Goal: Navigation & Orientation: Find specific page/section

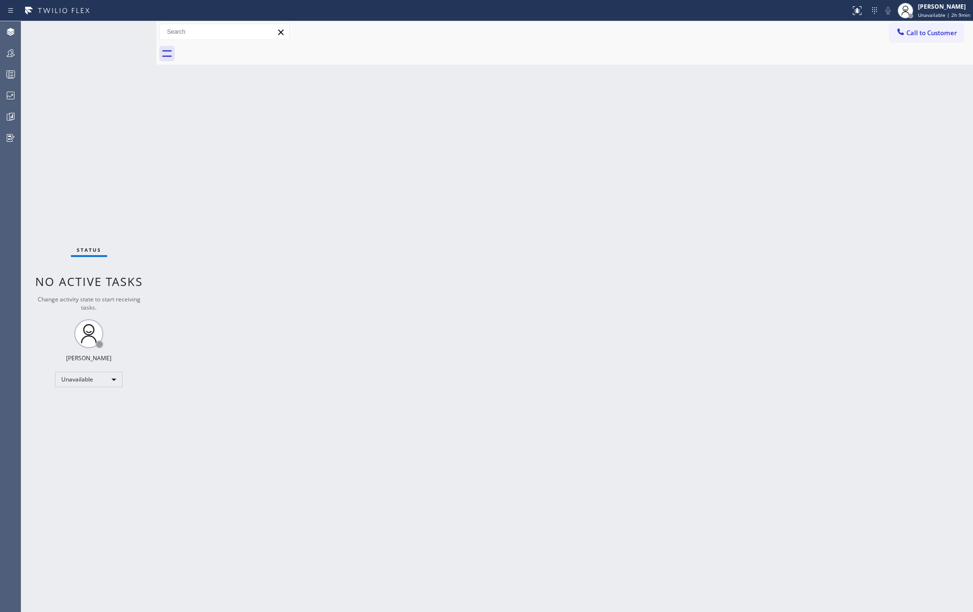
click at [490, 114] on div "Back to Dashboard Change Sender ID Customers Technicians Select a contact Outbo…" at bounding box center [564, 316] width 816 height 591
click at [10, 114] on icon at bounding box center [11, 116] width 5 height 7
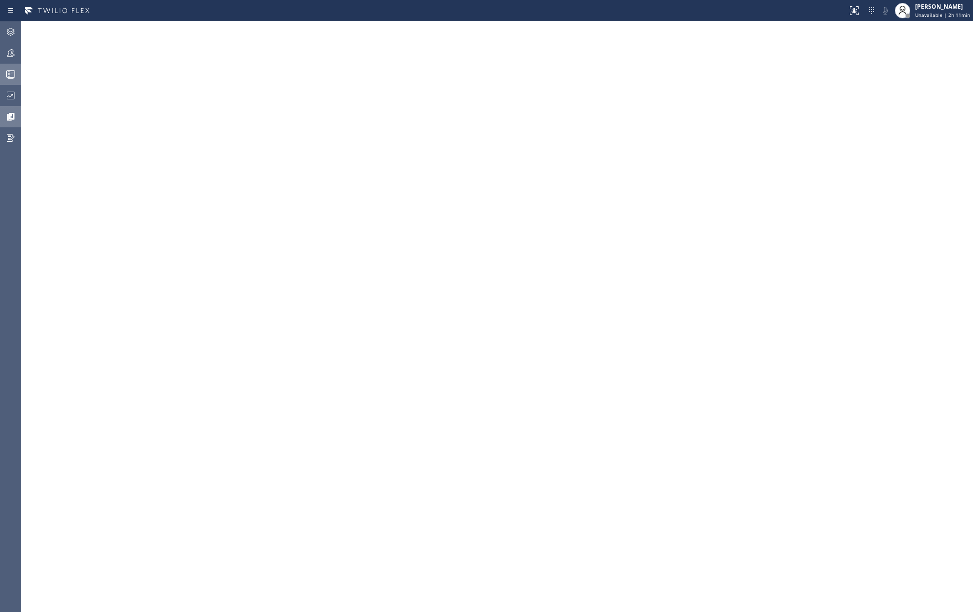
click at [8, 80] on icon at bounding box center [11, 75] width 12 height 12
